Goal: Navigation & Orientation: Find specific page/section

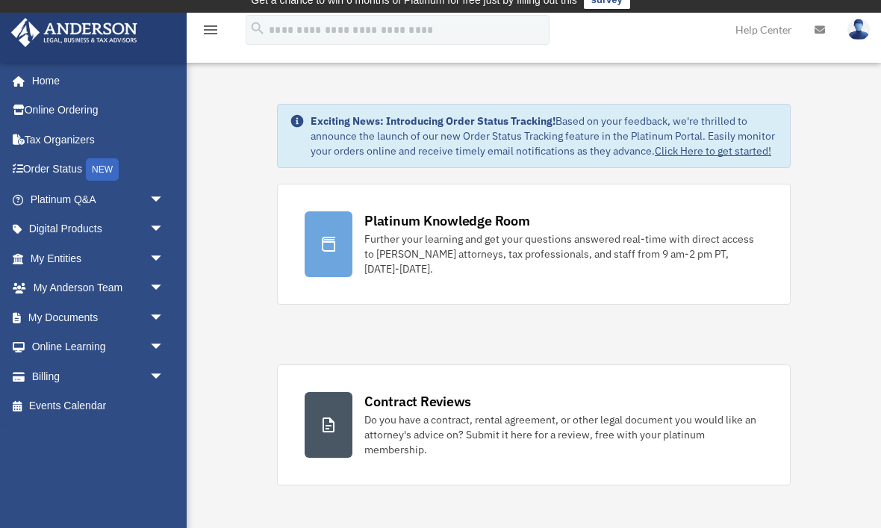
scroll to position [16, 0]
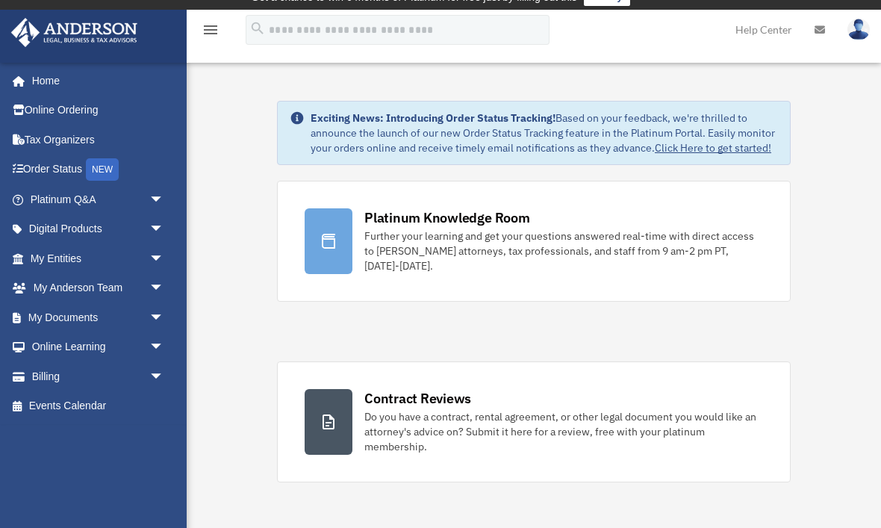
click at [128, 286] on link "My Anderson Team arrow_drop_down" at bounding box center [98, 288] width 176 height 30
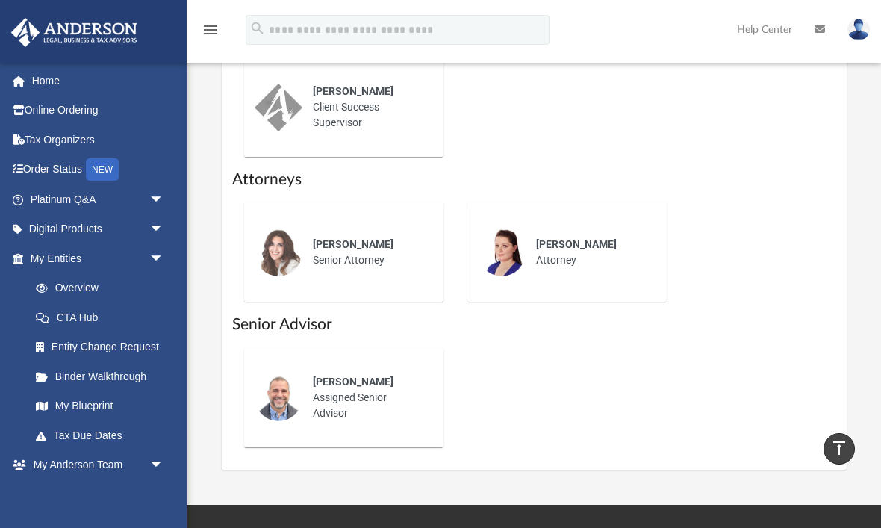
scroll to position [788, 0]
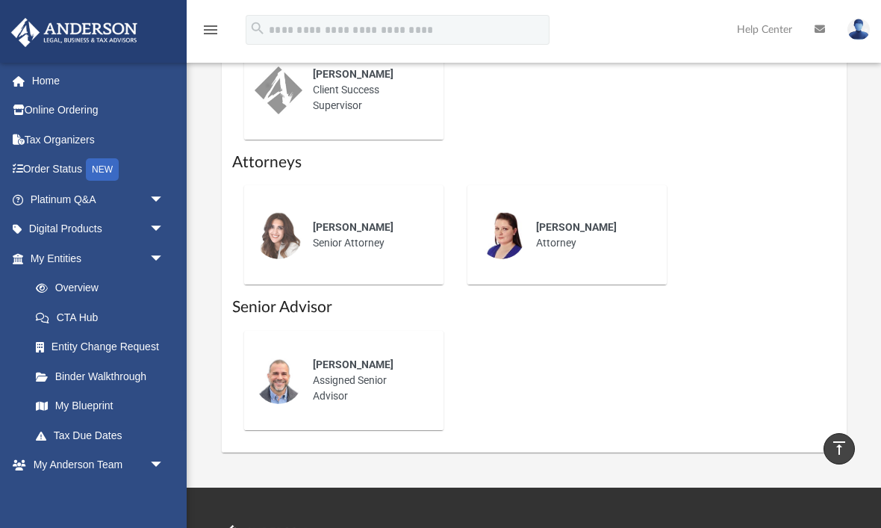
click at [129, 376] on link "Binder Walkthrough" at bounding box center [104, 376] width 166 height 30
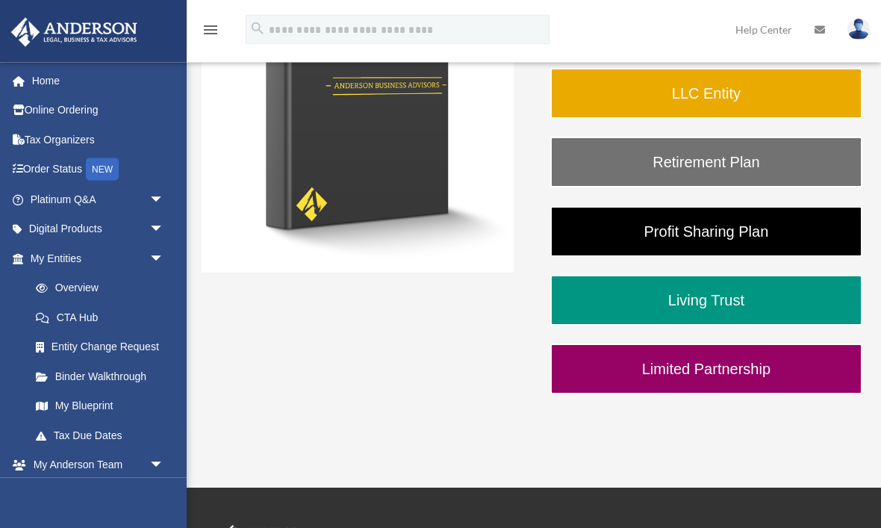
scroll to position [327, 0]
click at [112, 405] on link "My Blueprint" at bounding box center [104, 406] width 166 height 30
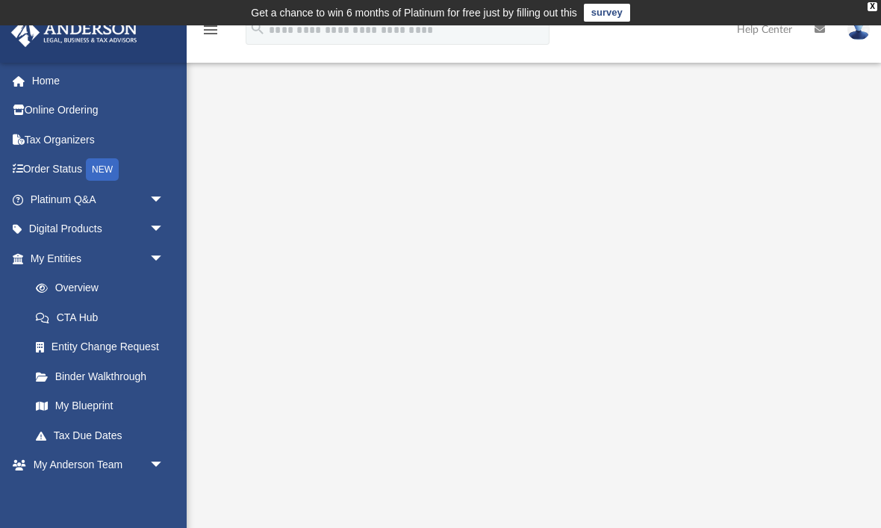
click at [108, 431] on link "Tax Due Dates" at bounding box center [104, 435] width 166 height 30
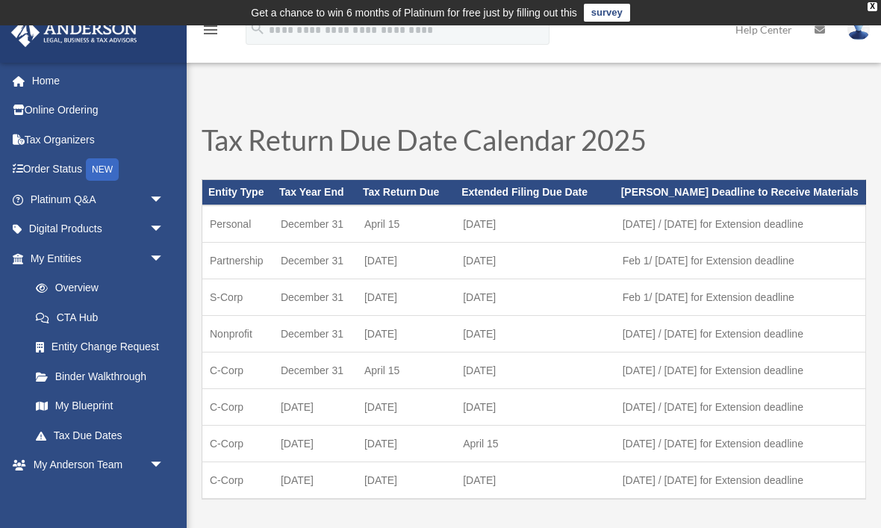
click at [86, 112] on link "Online Ordering" at bounding box center [98, 111] width 176 height 30
click at [108, 228] on link "Digital Products arrow_drop_down" at bounding box center [98, 229] width 176 height 30
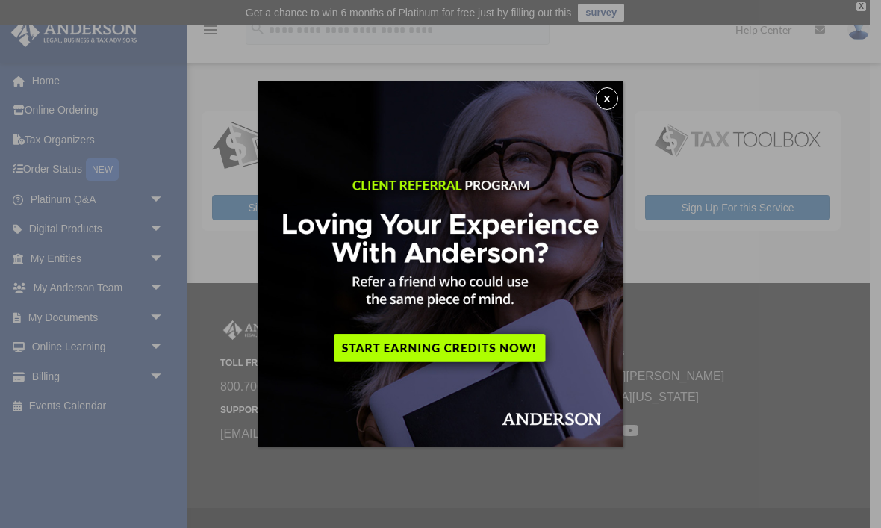
click at [598, 101] on button "x" at bounding box center [607, 98] width 22 height 22
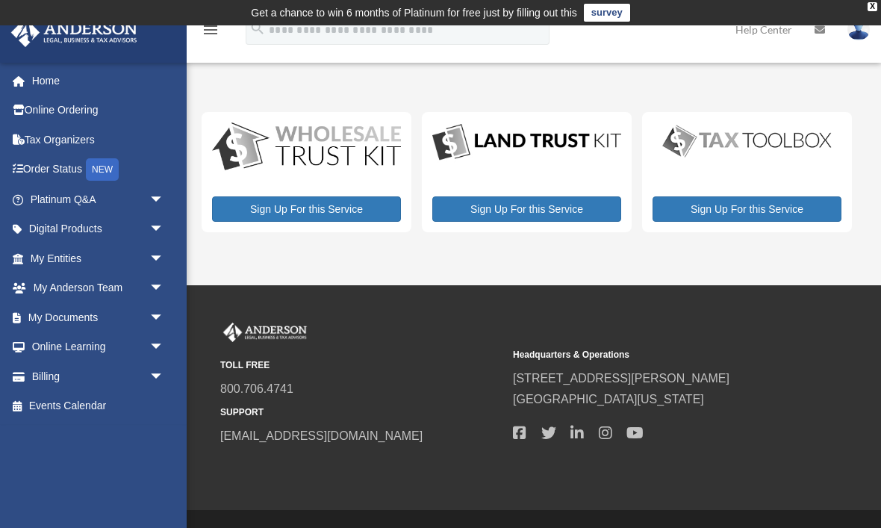
click at [160, 307] on span "arrow_drop_down" at bounding box center [164, 317] width 30 height 31
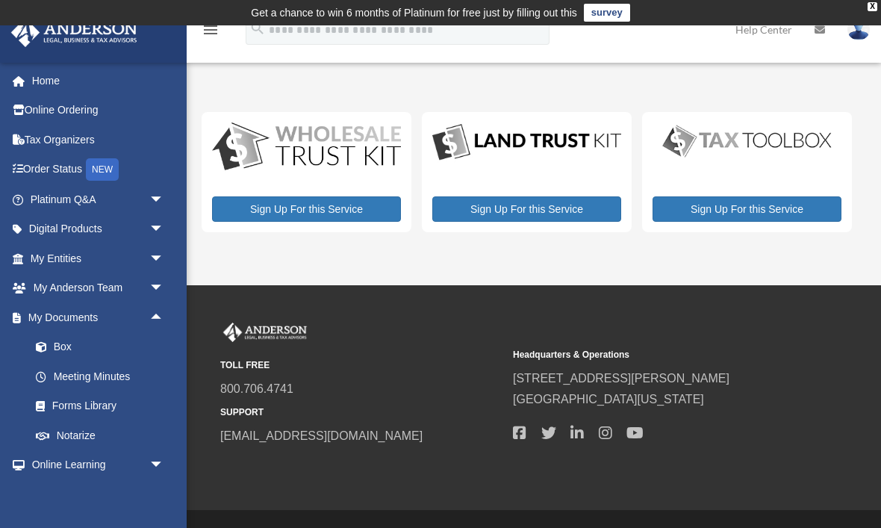
click at [86, 343] on link "Box" at bounding box center [104, 347] width 166 height 30
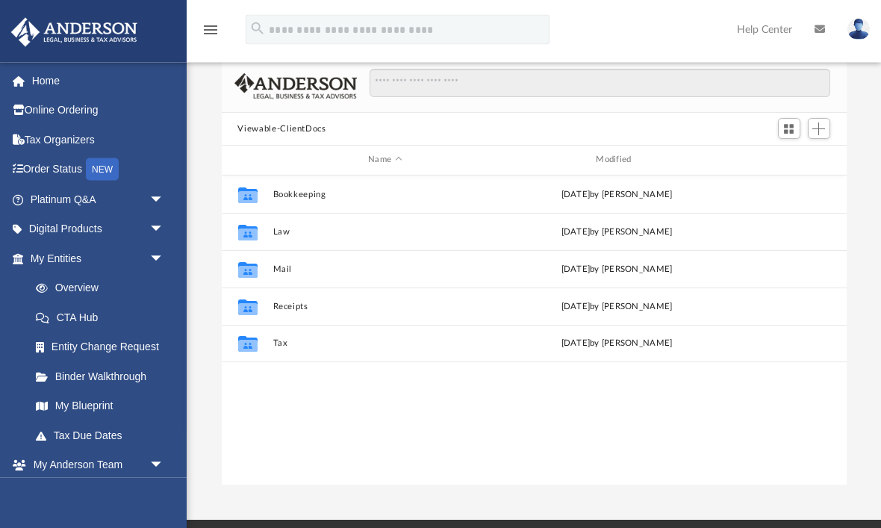
scroll to position [109, 0]
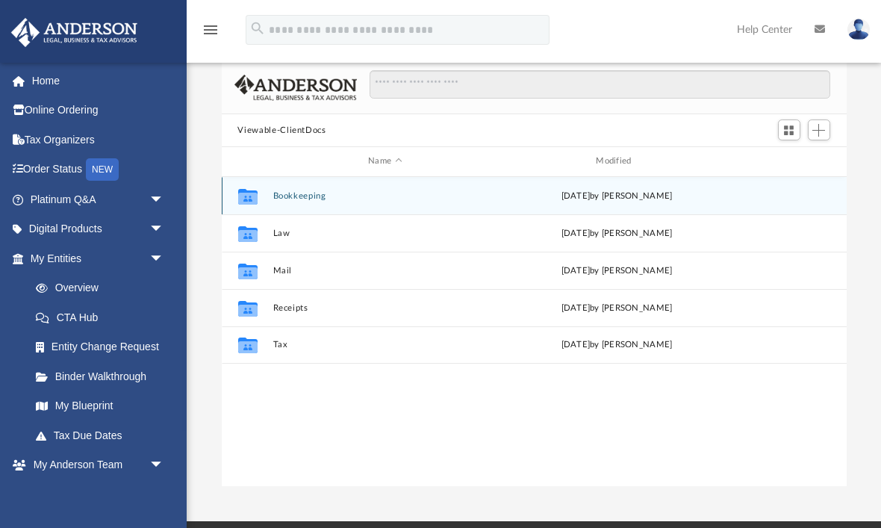
click at [322, 191] on button "Bookkeeping" at bounding box center [384, 196] width 225 height 10
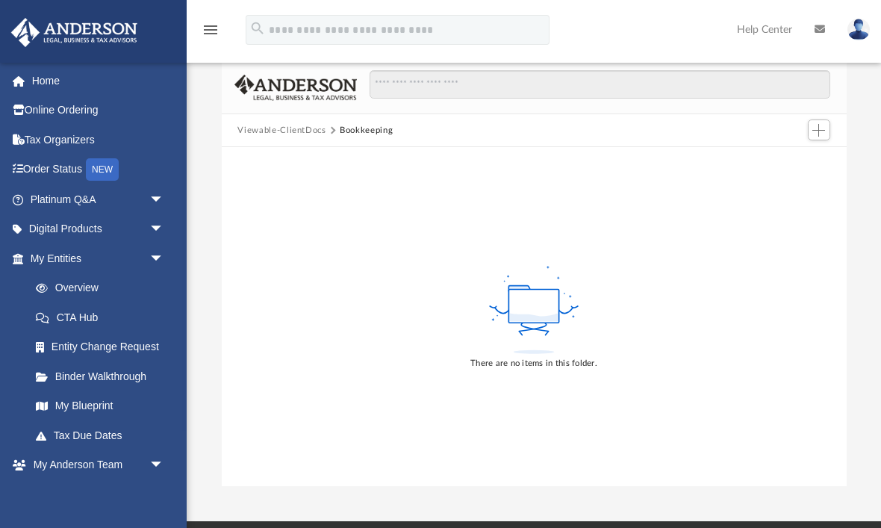
click at [332, 250] on div "There are no items in this folder." at bounding box center [534, 316] width 625 height 339
click at [243, 124] on button "Viewable-ClientDocs" at bounding box center [281, 130] width 88 height 13
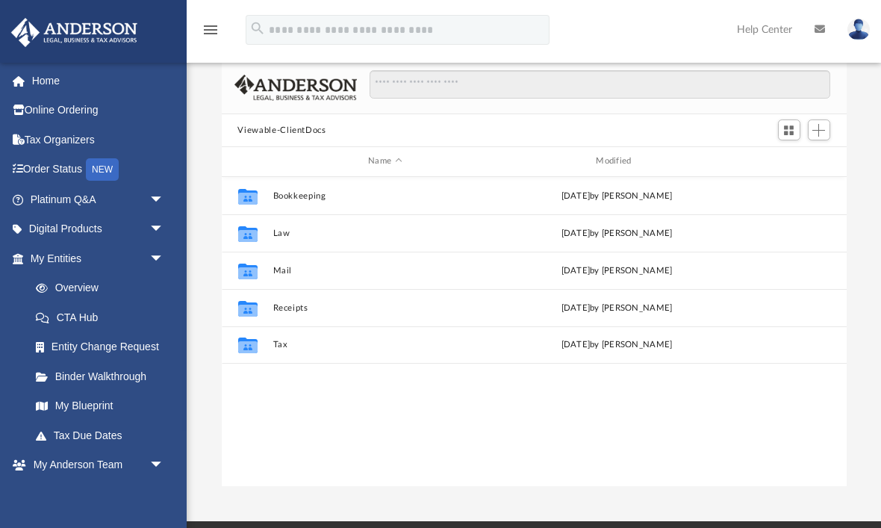
scroll to position [340, 625]
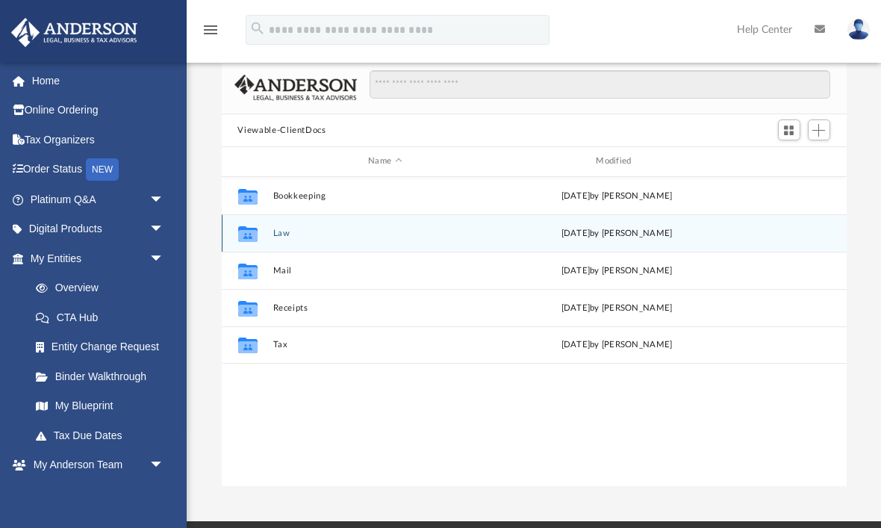
click at [290, 228] on button "Law" at bounding box center [384, 233] width 225 height 10
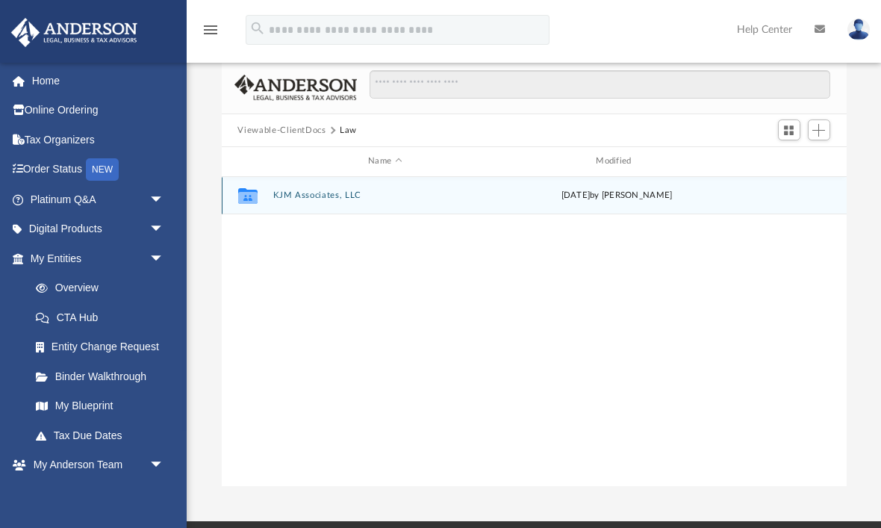
click at [345, 190] on button "KJM Associates, LLC" at bounding box center [384, 195] width 225 height 10
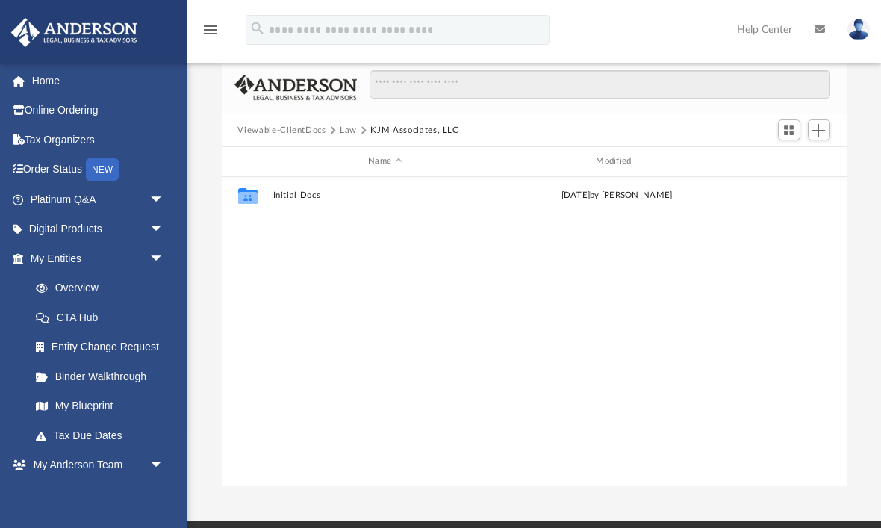
click at [216, 33] on icon "menu" at bounding box center [210, 30] width 18 height 18
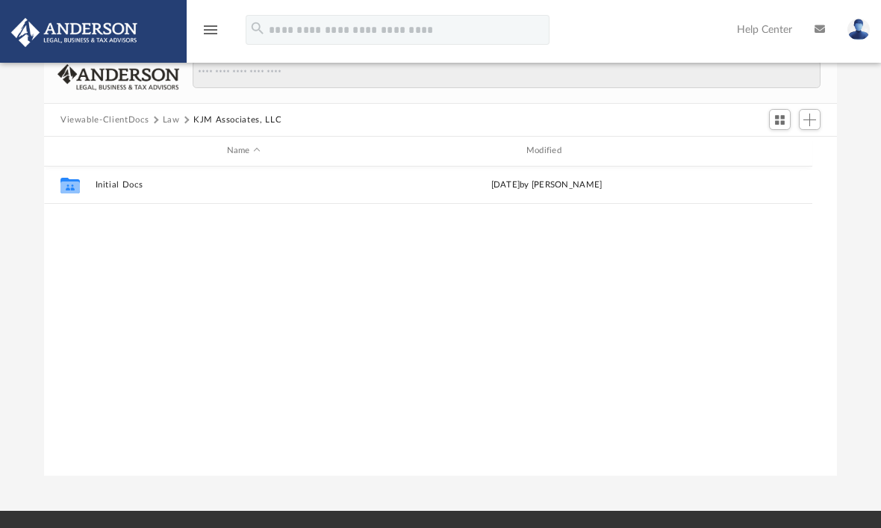
scroll to position [1, 1]
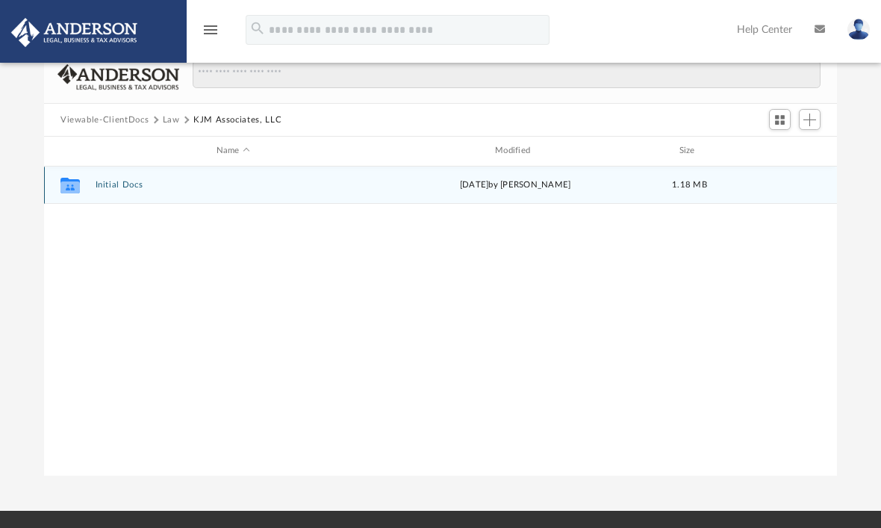
click at [514, 185] on div "Thu Sep 25 2025 by Caleb Nichols" at bounding box center [515, 184] width 275 height 13
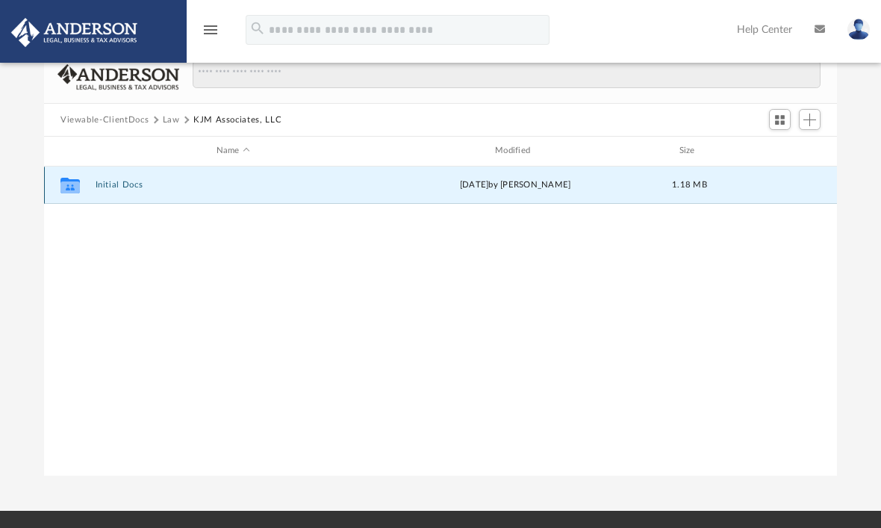
click at [76, 184] on icon "grid" at bounding box center [69, 187] width 19 height 12
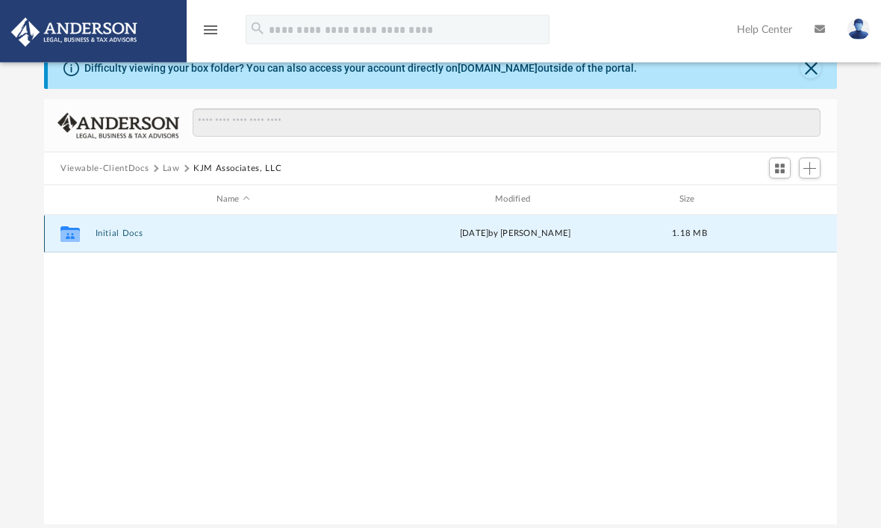
scroll to position [8, 0]
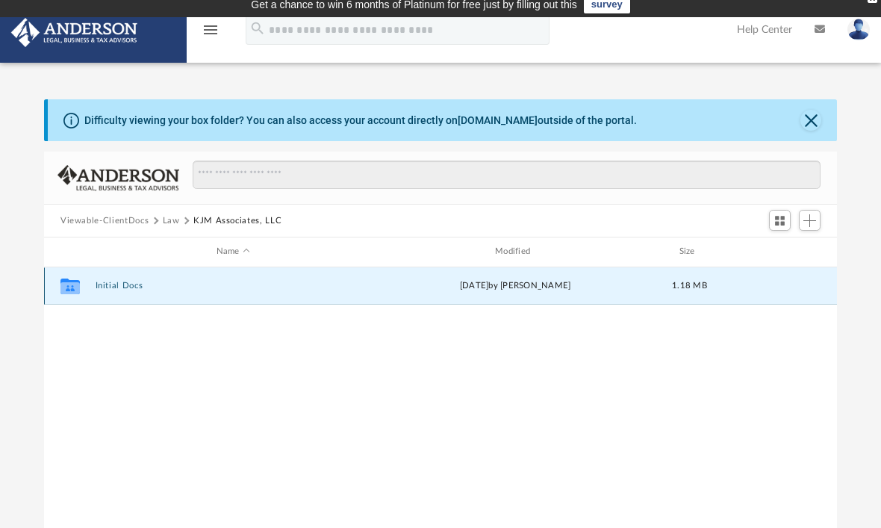
click at [515, 286] on div "Thu Sep 25 2025 by Caleb Nichols" at bounding box center [515, 285] width 275 height 13
click at [691, 283] on span "1.18 MB" at bounding box center [689, 285] width 35 height 8
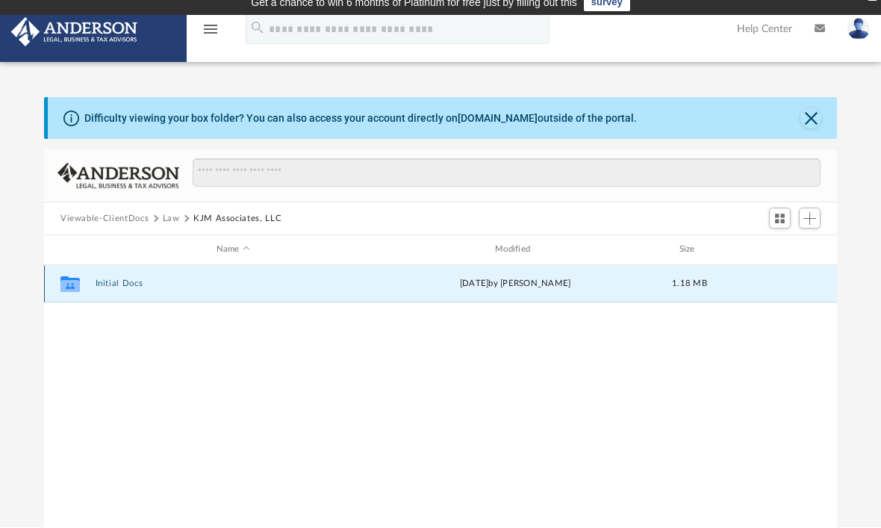
scroll to position [10, 0]
click at [89, 284] on div "Collaborated Folder" at bounding box center [69, 284] width 37 height 24
click at [198, 287] on button "Initial Docs" at bounding box center [233, 283] width 275 height 10
click at [199, 288] on div "Collaborated Folder Initial Docs Thu Sep 25 2025 by Caleb Nichols 1.18 MB" at bounding box center [440, 283] width 793 height 37
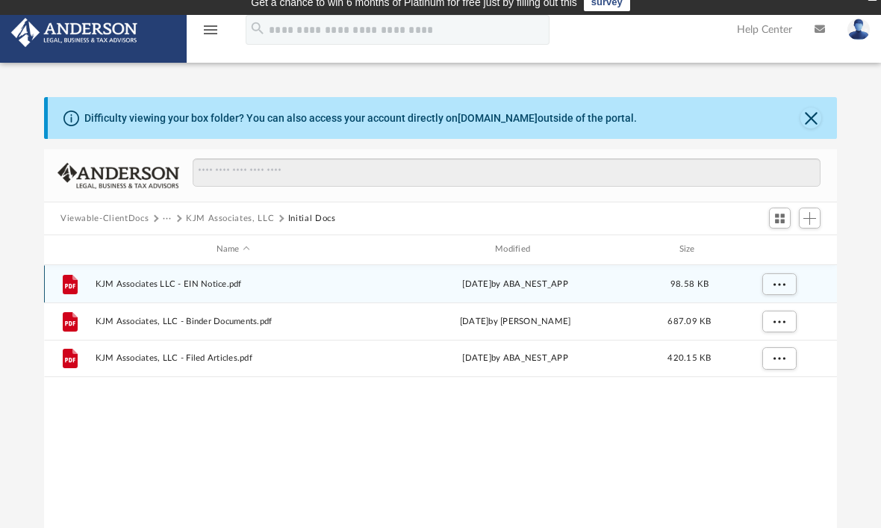
click at [248, 281] on span "KJM Associates LLC - EIN Notice.pdf" at bounding box center [233, 284] width 275 height 10
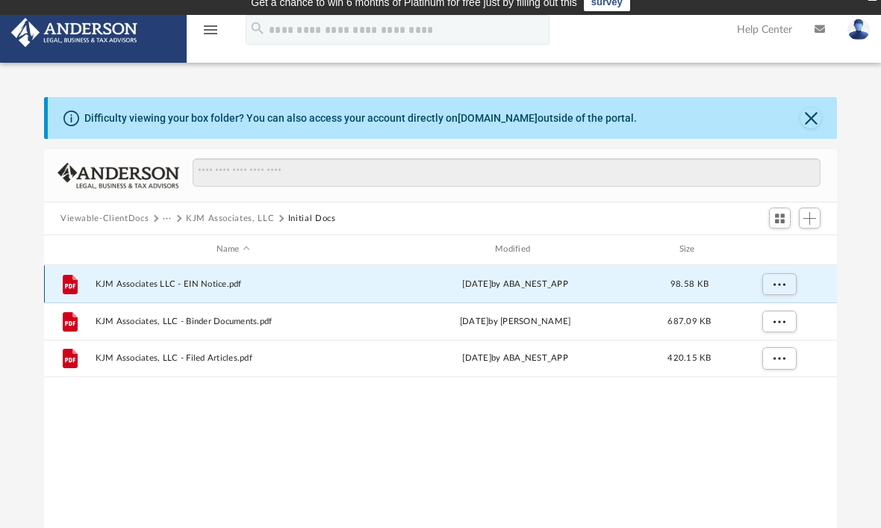
click at [226, 286] on span "KJM Associates LLC - EIN Notice.pdf" at bounding box center [233, 284] width 275 height 10
click at [484, 288] on div "Thu Sep 25 2025 by ABA_NEST_APP" at bounding box center [515, 283] width 275 height 13
click at [75, 287] on icon "grid" at bounding box center [70, 283] width 15 height 19
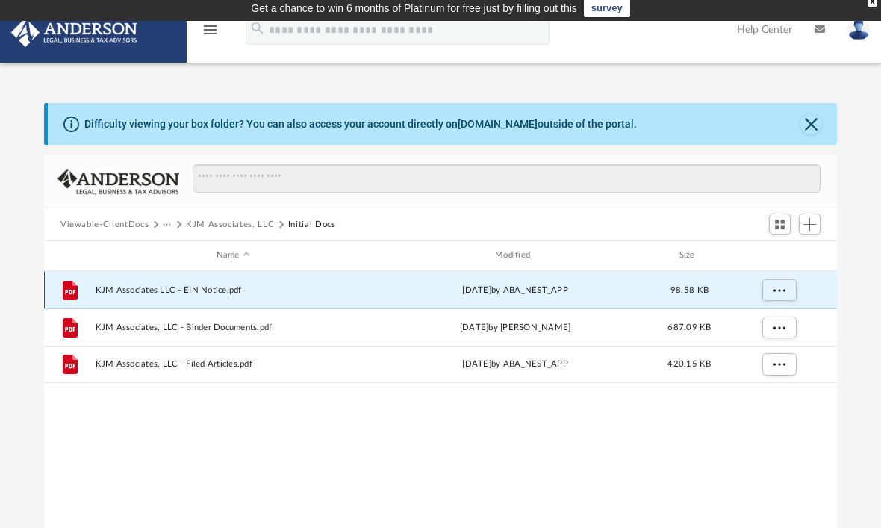
scroll to position [0, 0]
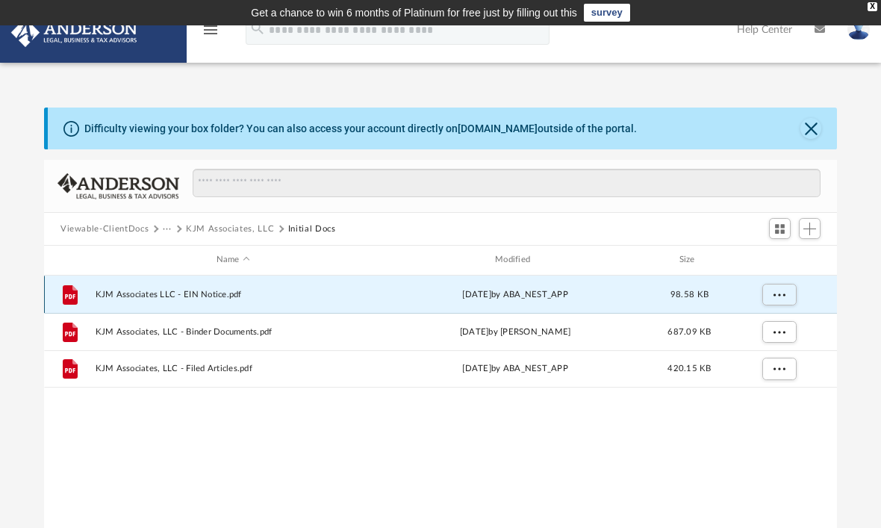
click at [79, 294] on icon "File" at bounding box center [70, 294] width 24 height 24
click at [192, 290] on span "KJM Associates LLC - EIN Notice.pdf" at bounding box center [233, 295] width 275 height 10
click at [85, 293] on div "File" at bounding box center [69, 294] width 37 height 24
click at [472, 298] on div "Thu Sep 25 2025 by ABA_NEST_APP" at bounding box center [515, 293] width 275 height 13
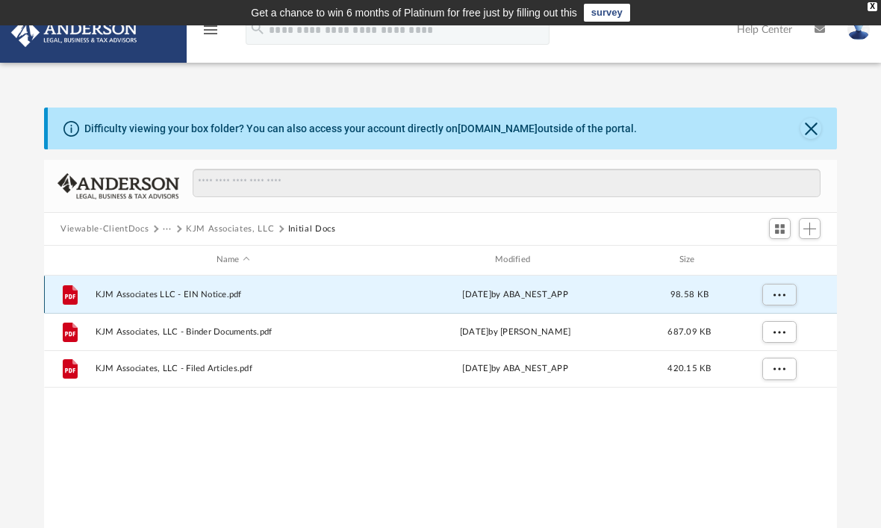
click at [447, 296] on div "Thu Sep 25 2025 by ABA_NEST_APP" at bounding box center [515, 293] width 275 height 13
click at [408, 296] on div "Thu Sep 25 2025 by ABA_NEST_APP" at bounding box center [515, 293] width 275 height 13
click at [132, 297] on span "KJM Associates LLC - EIN Notice.pdf" at bounding box center [233, 295] width 275 height 10
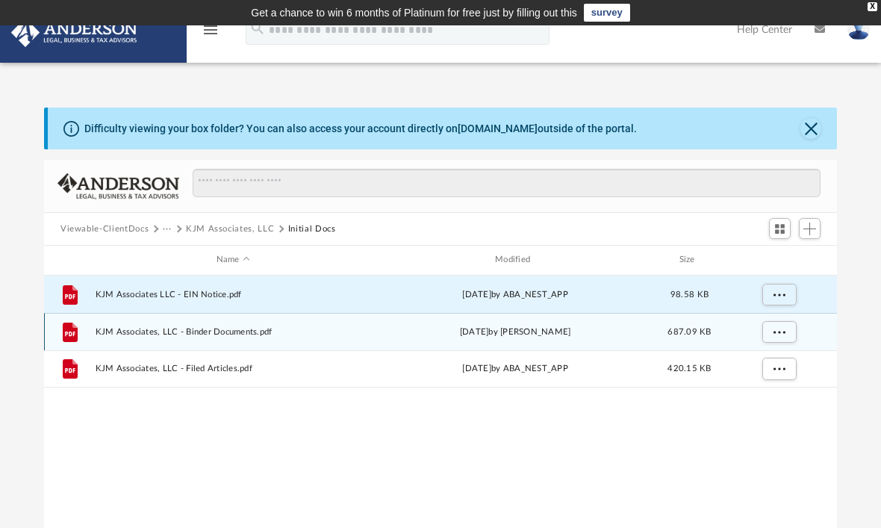
click at [80, 328] on icon "File" at bounding box center [70, 331] width 24 height 24
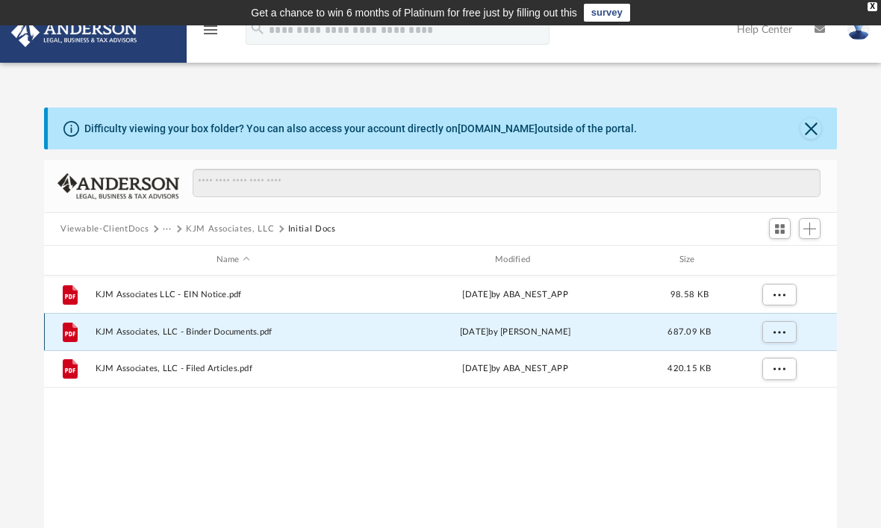
click at [87, 326] on div "File" at bounding box center [69, 331] width 37 height 24
click at [94, 334] on div "File KJM Associates, LLC - Binder Documents.pdf Thu Sep 25 2025 by Caleb Nichol…" at bounding box center [440, 331] width 793 height 37
click at [386, 335] on div "Thu Sep 25 2025 by Caleb Nichols" at bounding box center [515, 331] width 275 height 13
click at [391, 340] on div "File KJM Associates, LLC - Binder Documents.pdf Thu Sep 25 2025 by Caleb Nichol…" at bounding box center [440, 331] width 793 height 37
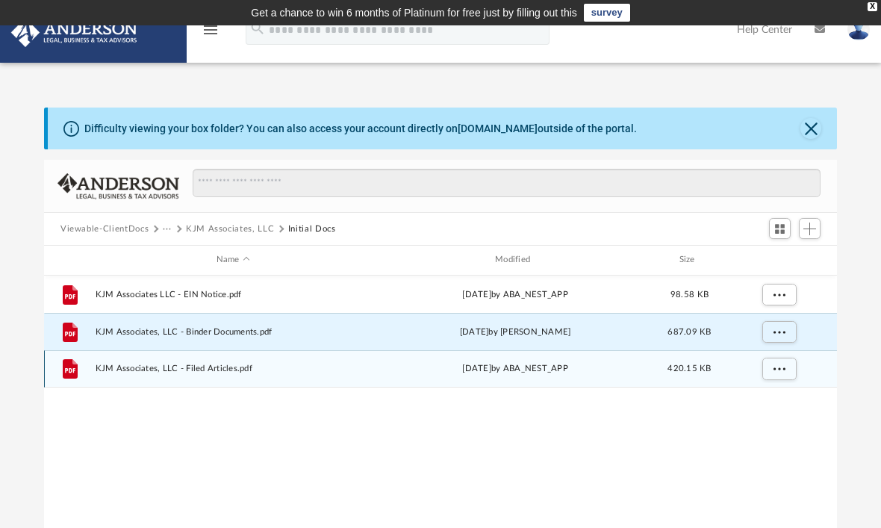
click at [287, 385] on div "File KJM Associates, LLC - Filed Articles.pdf Thu Sep 25 2025 by ABA_NEST_APP 4…" at bounding box center [440, 368] width 793 height 37
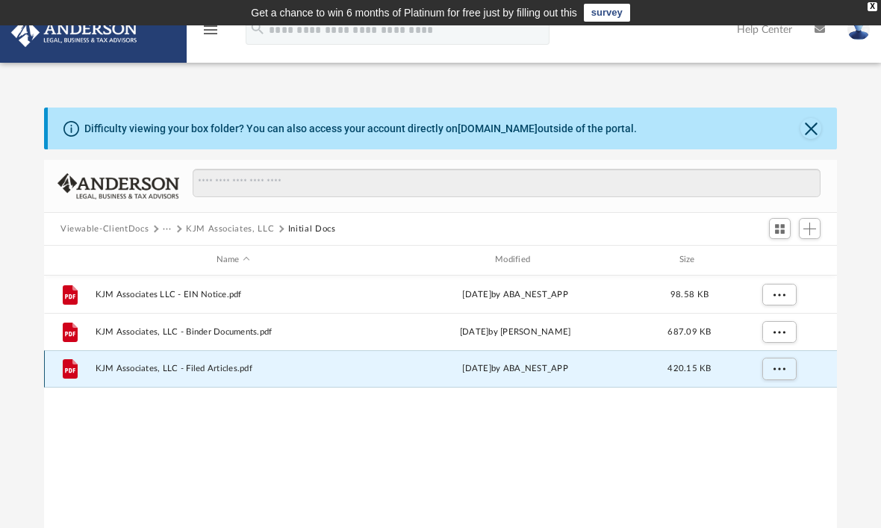
click at [204, 369] on span "KJM Associates, LLC - Filed Articles.pdf" at bounding box center [233, 368] width 275 height 10
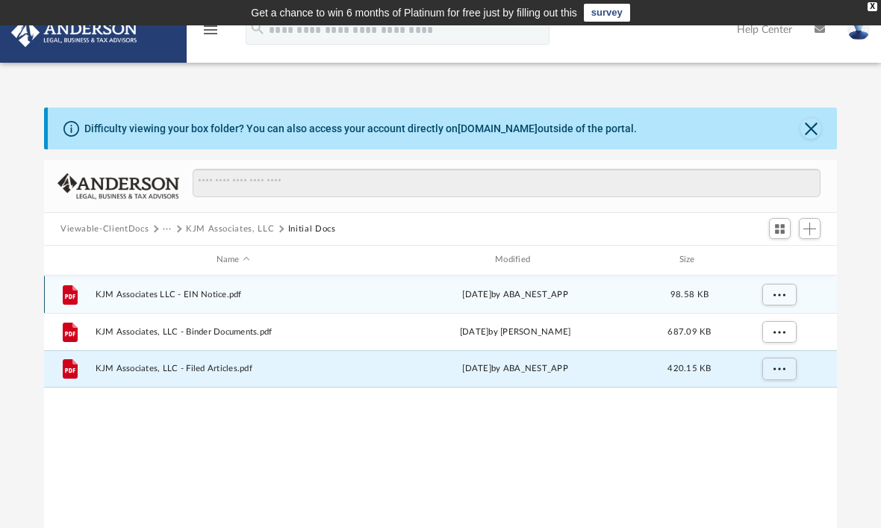
click at [777, 300] on button "More options" at bounding box center [779, 294] width 34 height 22
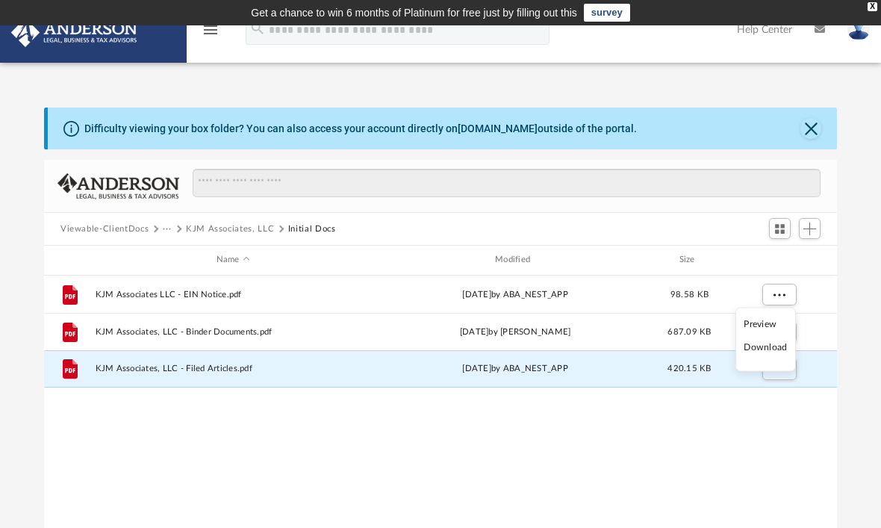
click at [781, 323] on li "Preview" at bounding box center [764, 324] width 43 height 16
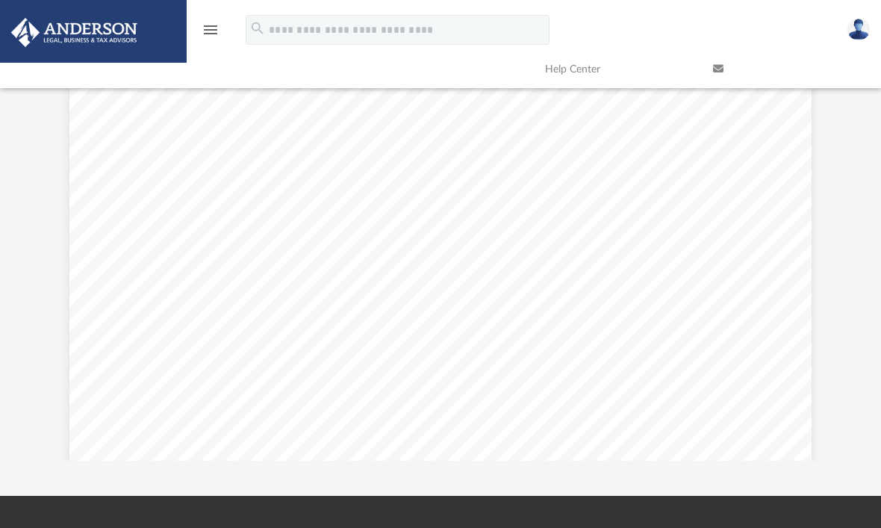
scroll to position [150, 0]
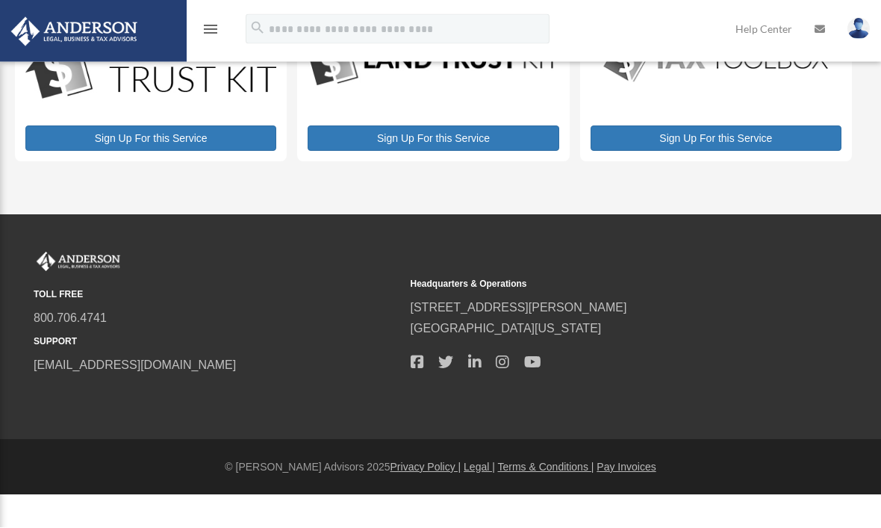
scroll to position [87, 0]
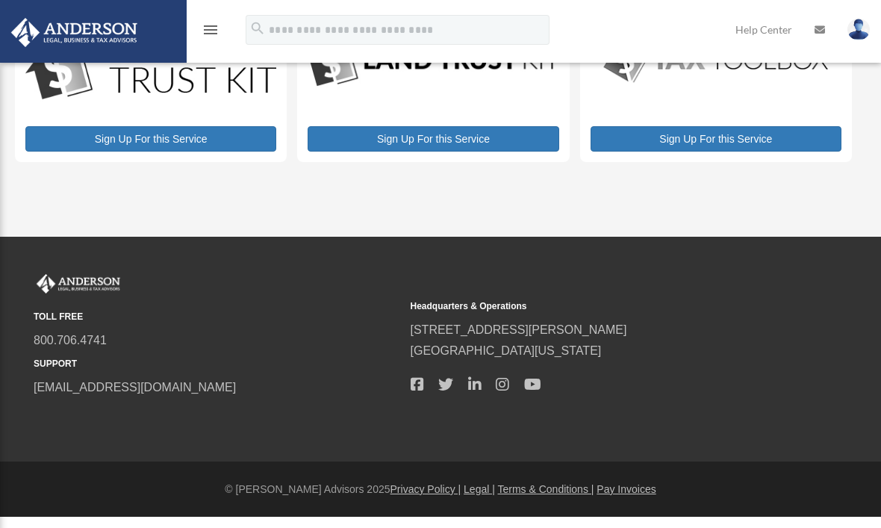
click at [179, 136] on link "Sign Up For this Service" at bounding box center [150, 138] width 251 height 25
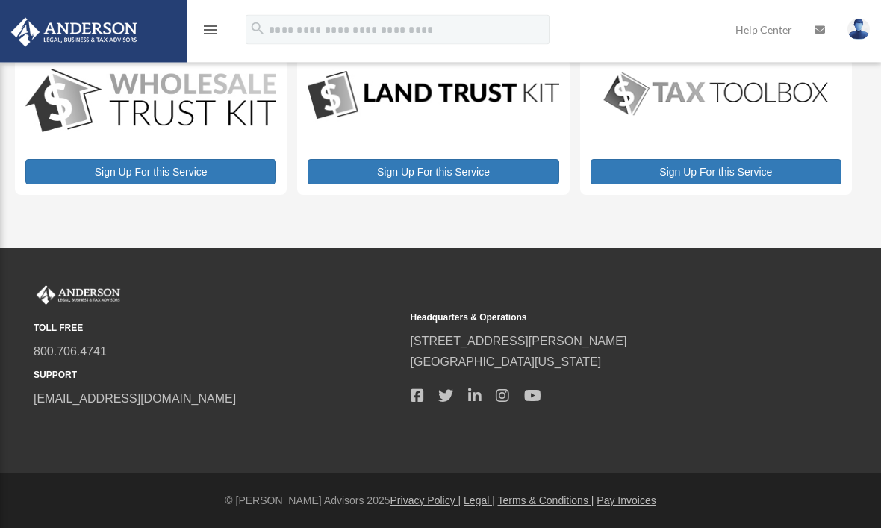
scroll to position [0, 0]
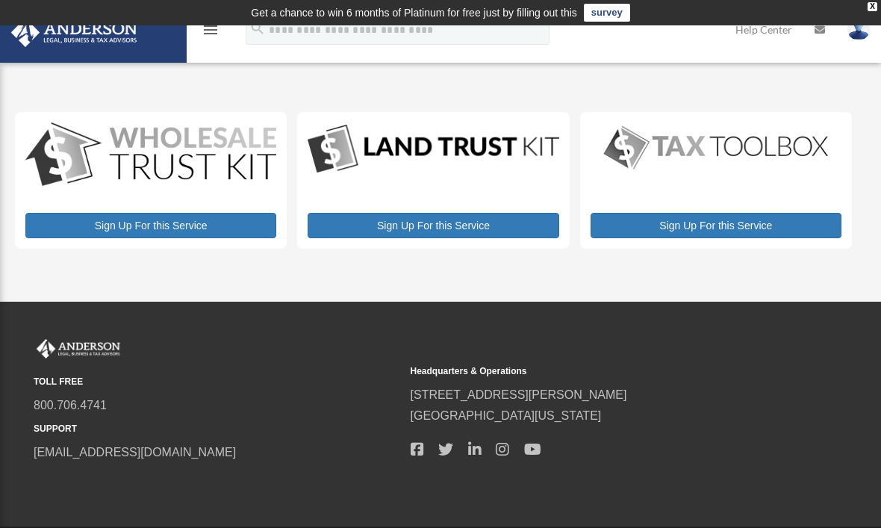
click at [858, 33] on img at bounding box center [858, 30] width 22 height 22
click at [831, 380] on div "TOLL FREE 800.706.4741 SUPPORT [EMAIL_ADDRESS][DOMAIN_NAME] Headquarters & Oper…" at bounding box center [440, 401] width 813 height 124
click at [208, 35] on icon "menu" at bounding box center [210, 30] width 18 height 18
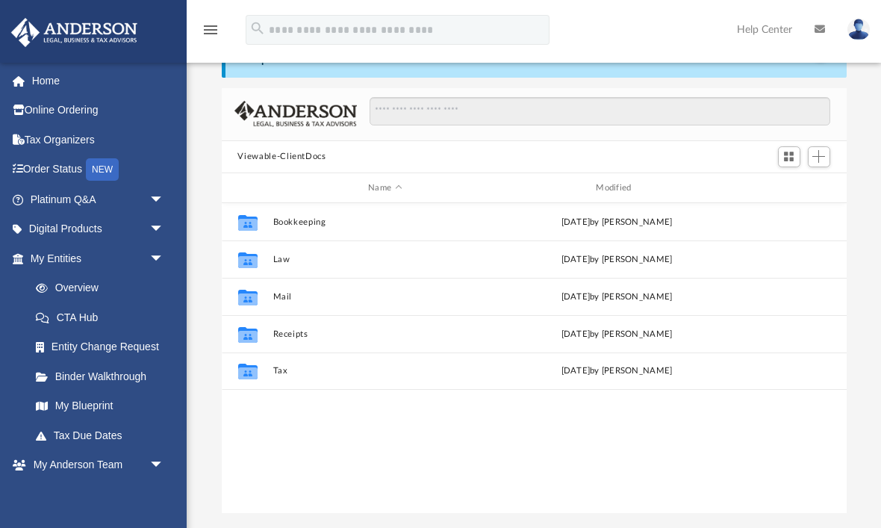
scroll to position [340, 625]
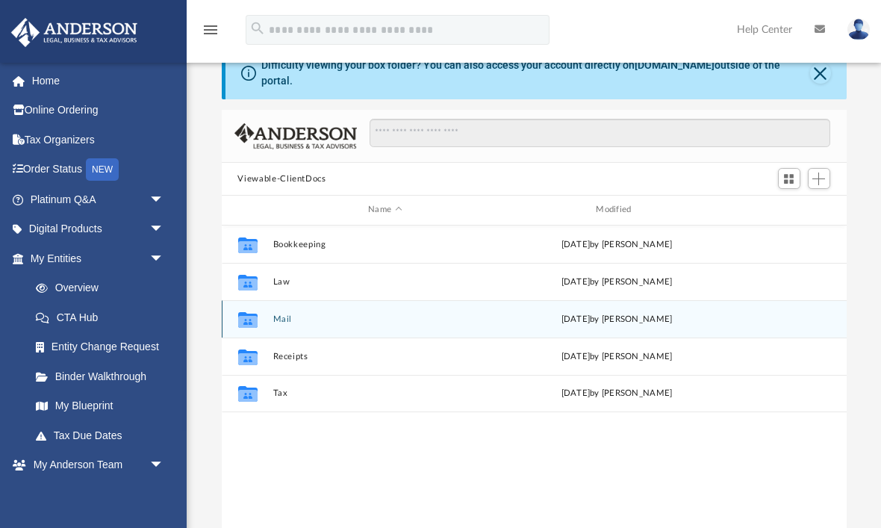
click at [263, 310] on div "Collaborated Folder" at bounding box center [246, 319] width 37 height 24
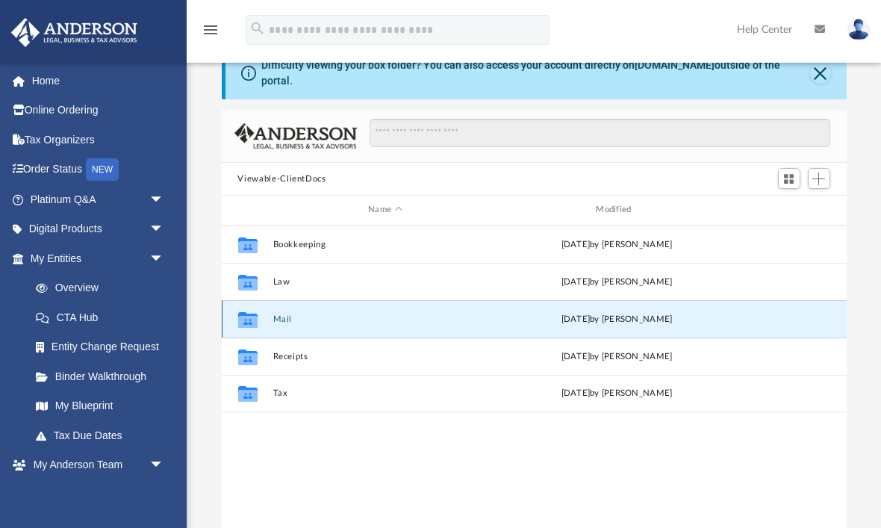
click at [363, 314] on button "Mail" at bounding box center [384, 319] width 225 height 10
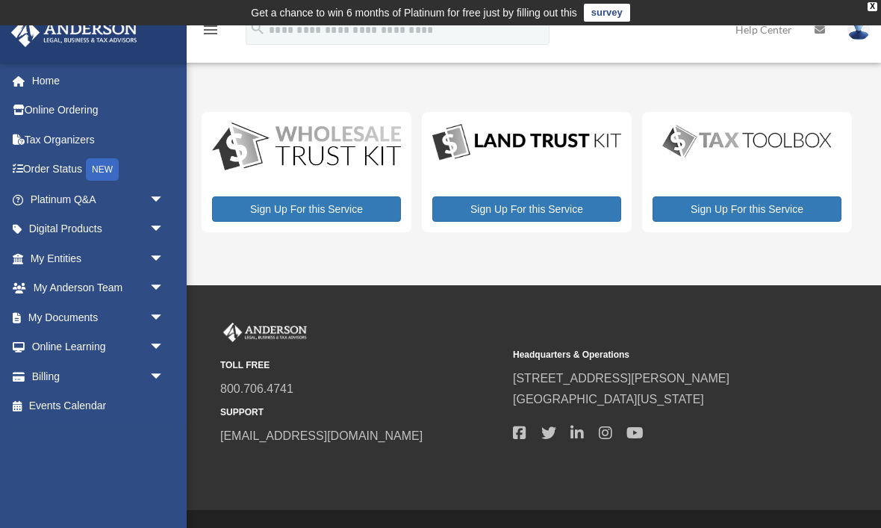
click at [219, 30] on icon "menu" at bounding box center [210, 30] width 18 height 18
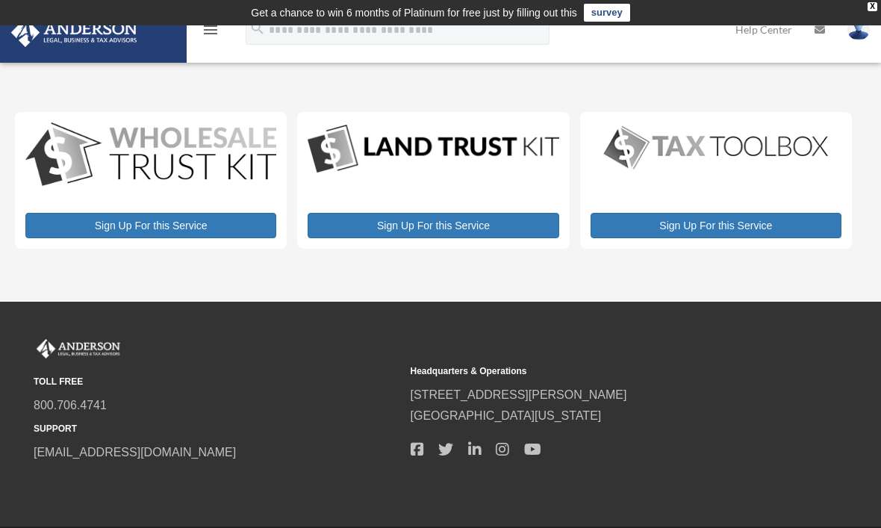
click at [210, 38] on icon "menu" at bounding box center [210, 30] width 18 height 18
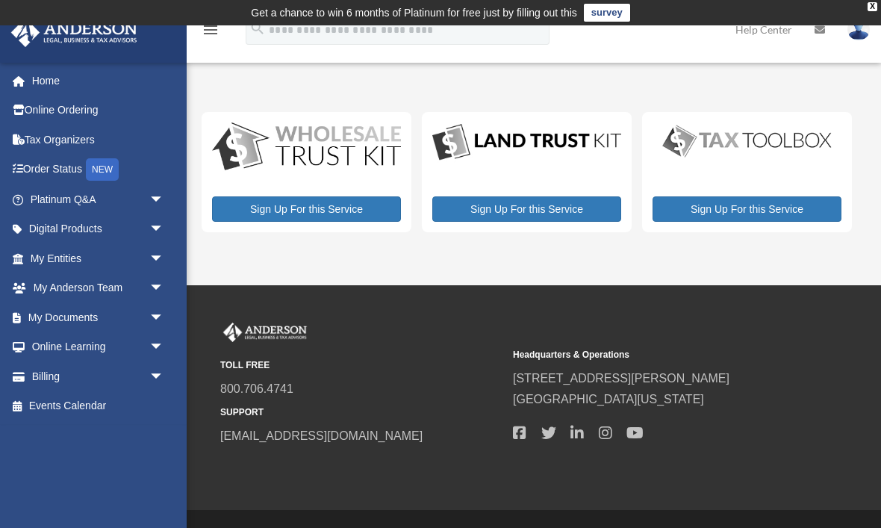
click at [112, 171] on div "NEW" at bounding box center [102, 169] width 33 height 22
click at [162, 259] on span "arrow_drop_down" at bounding box center [164, 258] width 30 height 31
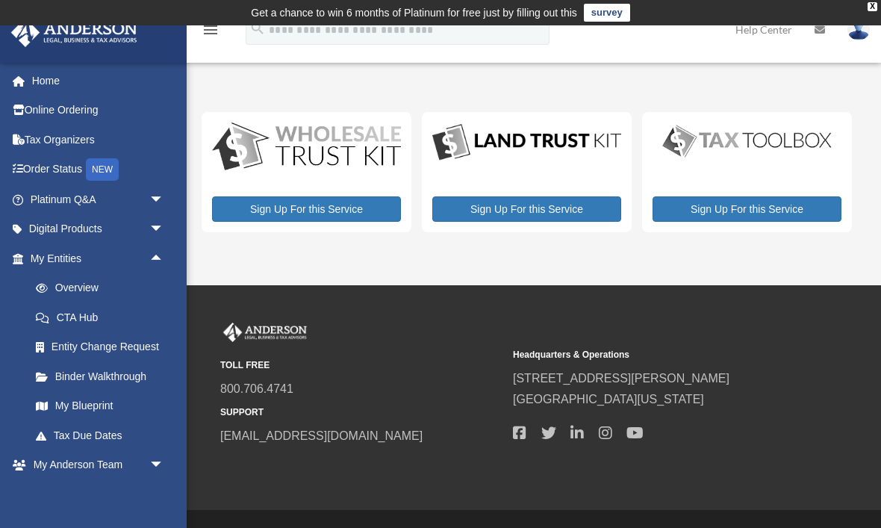
click at [101, 319] on link "CTA Hub" at bounding box center [104, 317] width 166 height 30
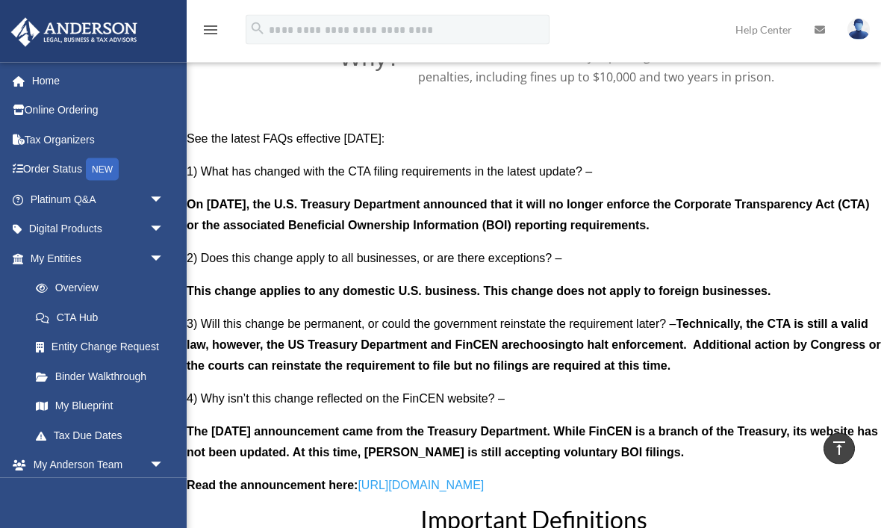
scroll to position [1225, 0]
click at [134, 345] on link "Entity Change Request" at bounding box center [104, 347] width 166 height 30
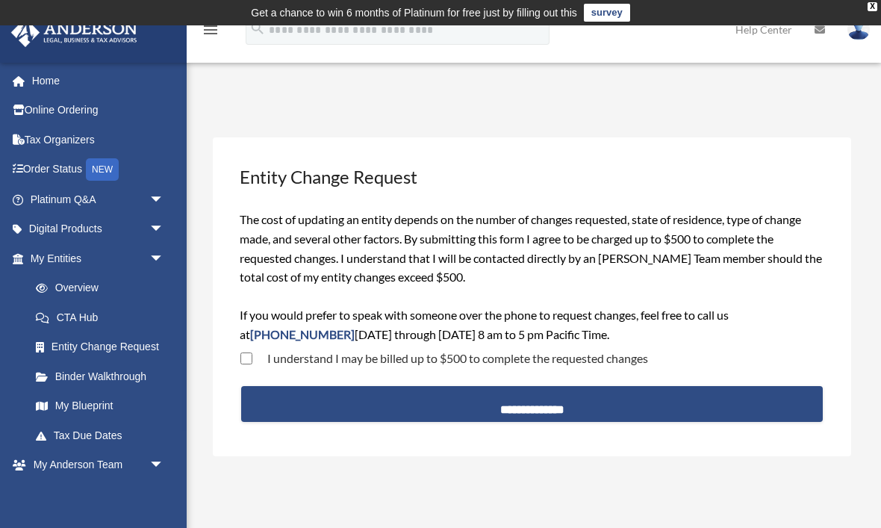
click at [138, 380] on link "Binder Walkthrough" at bounding box center [104, 376] width 166 height 30
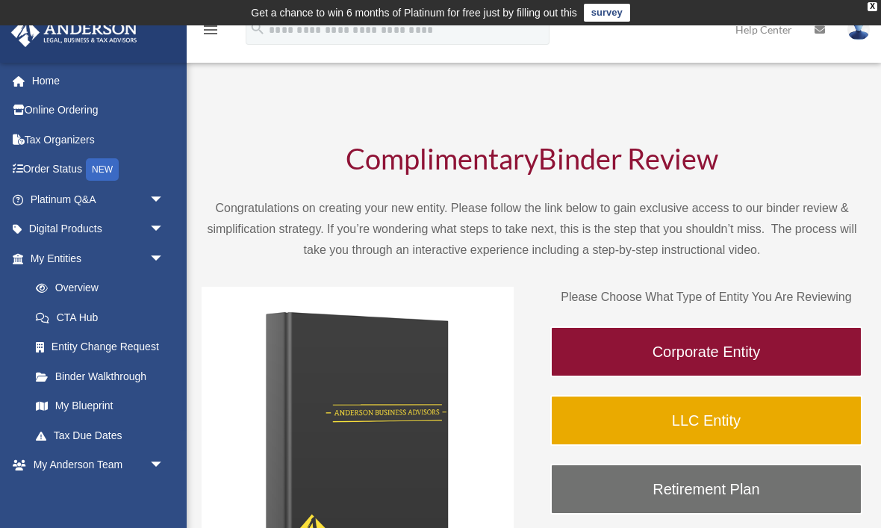
click at [110, 398] on link "My Blueprint" at bounding box center [104, 406] width 166 height 30
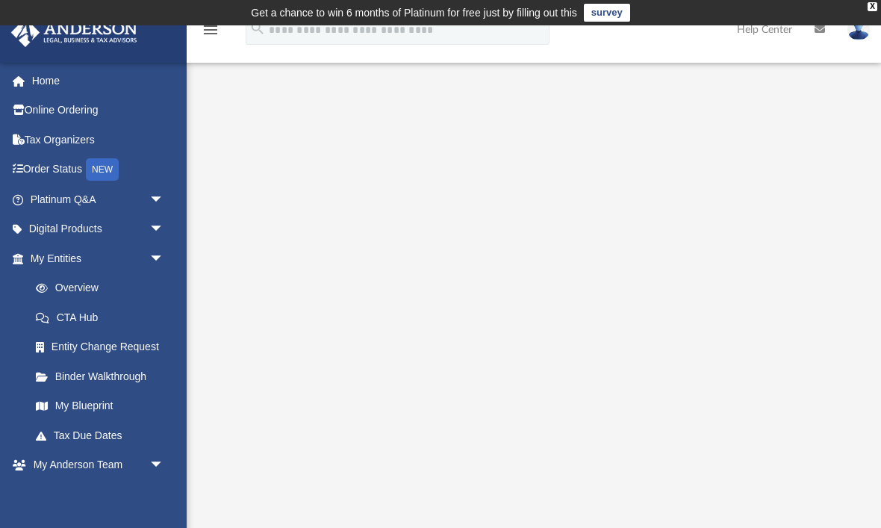
click at [152, 202] on span "arrow_drop_down" at bounding box center [164, 199] width 30 height 31
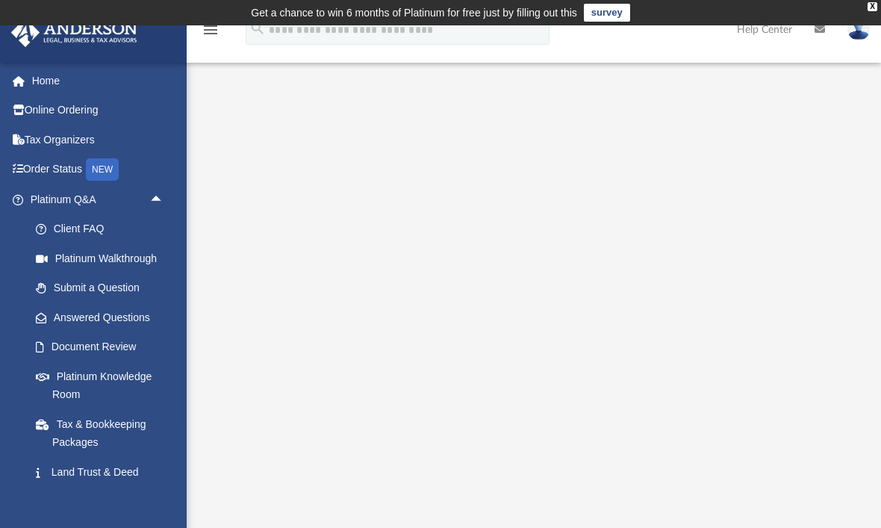
click at [143, 251] on link "Platinum Walkthrough" at bounding box center [104, 258] width 166 height 30
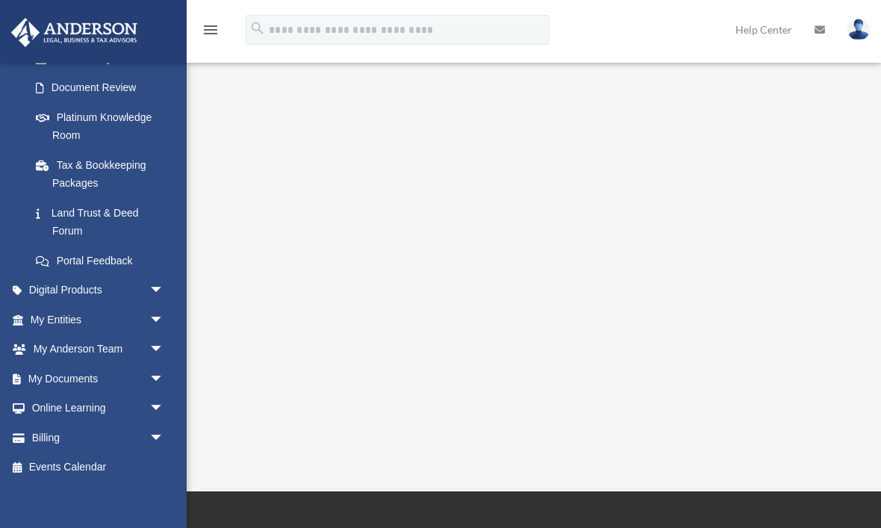
scroll to position [257, 0]
click at [123, 372] on link "My Documents arrow_drop_down" at bounding box center [98, 380] width 176 height 30
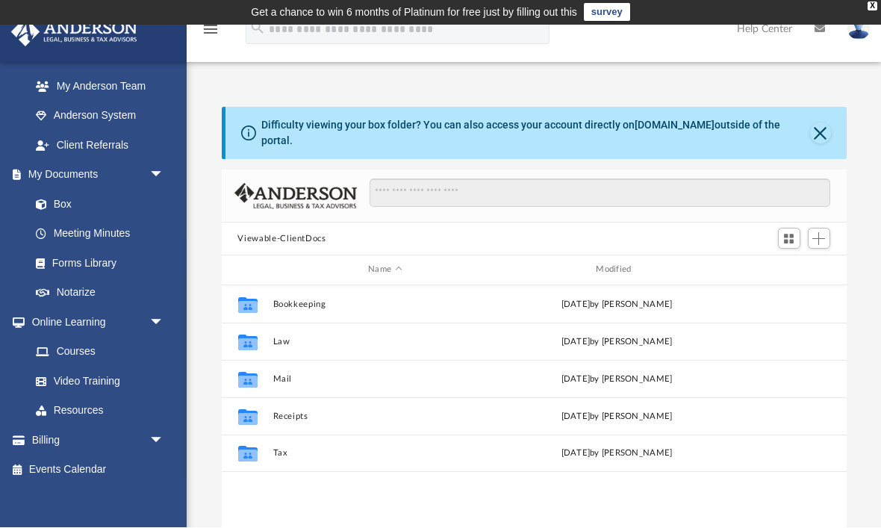
scroll to position [1, 0]
click at [124, 278] on link "Notarize" at bounding box center [100, 293] width 158 height 30
